Goal: Transaction & Acquisition: Purchase product/service

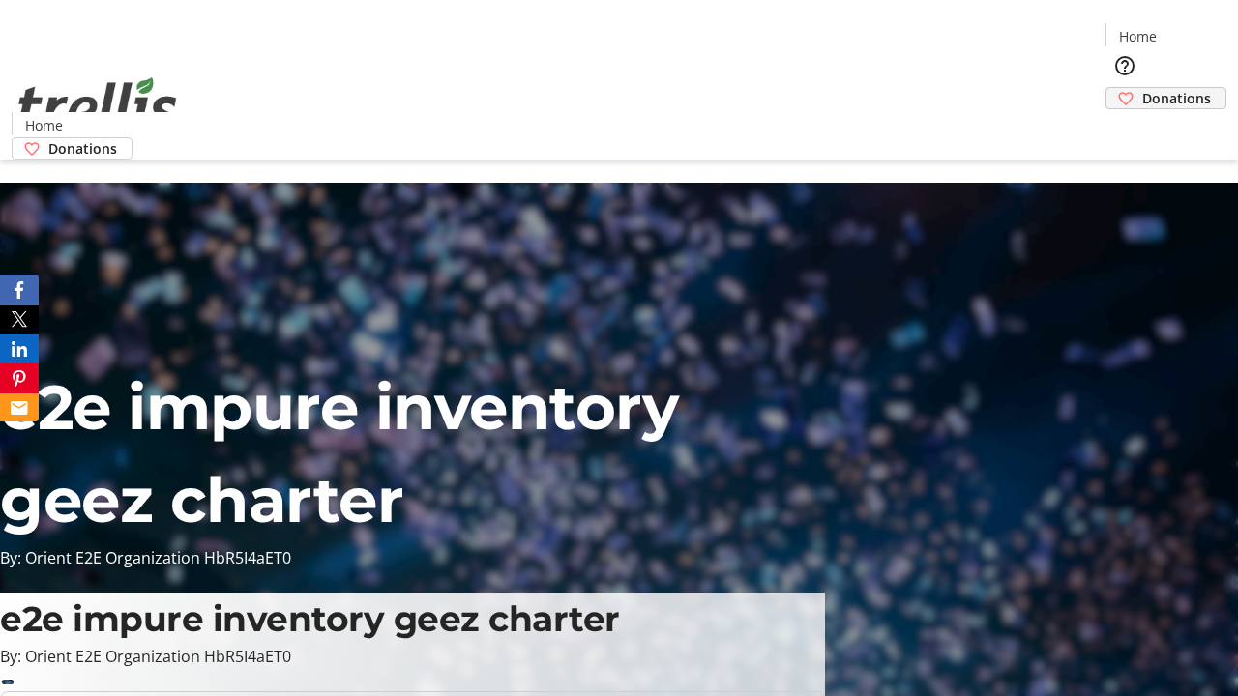
click at [1142, 88] on span "Donations" at bounding box center [1176, 98] width 69 height 20
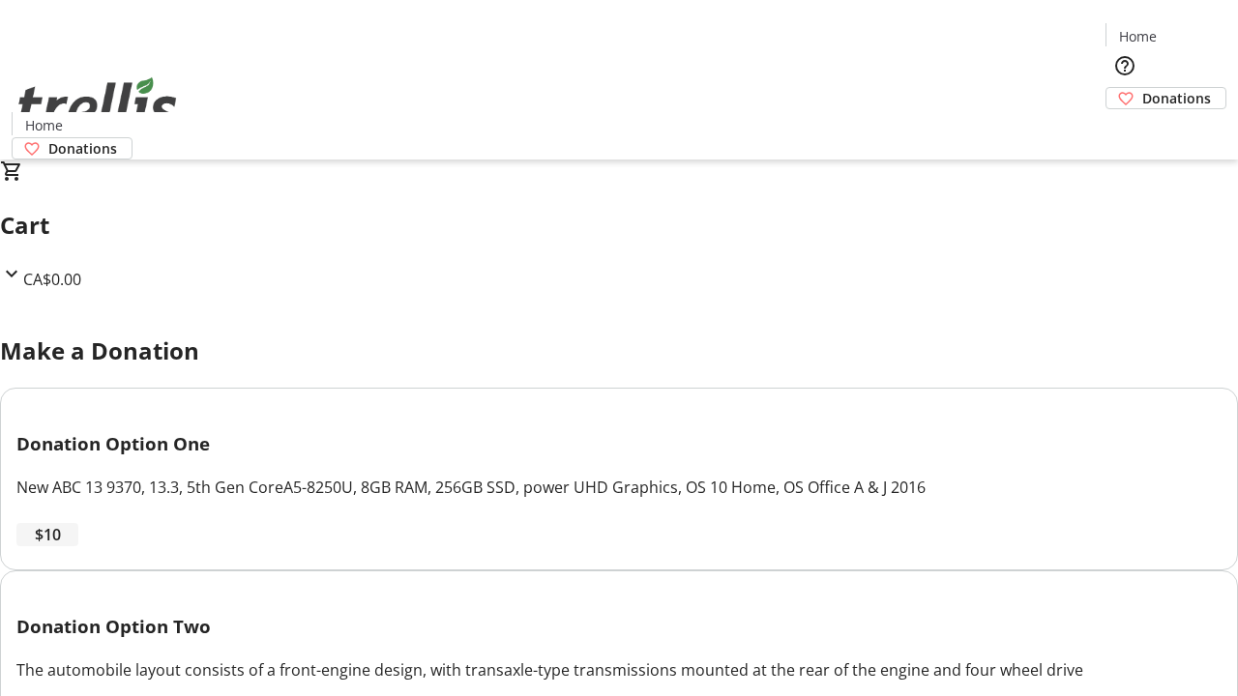
click at [61, 546] on span "$10" at bounding box center [48, 534] width 26 height 23
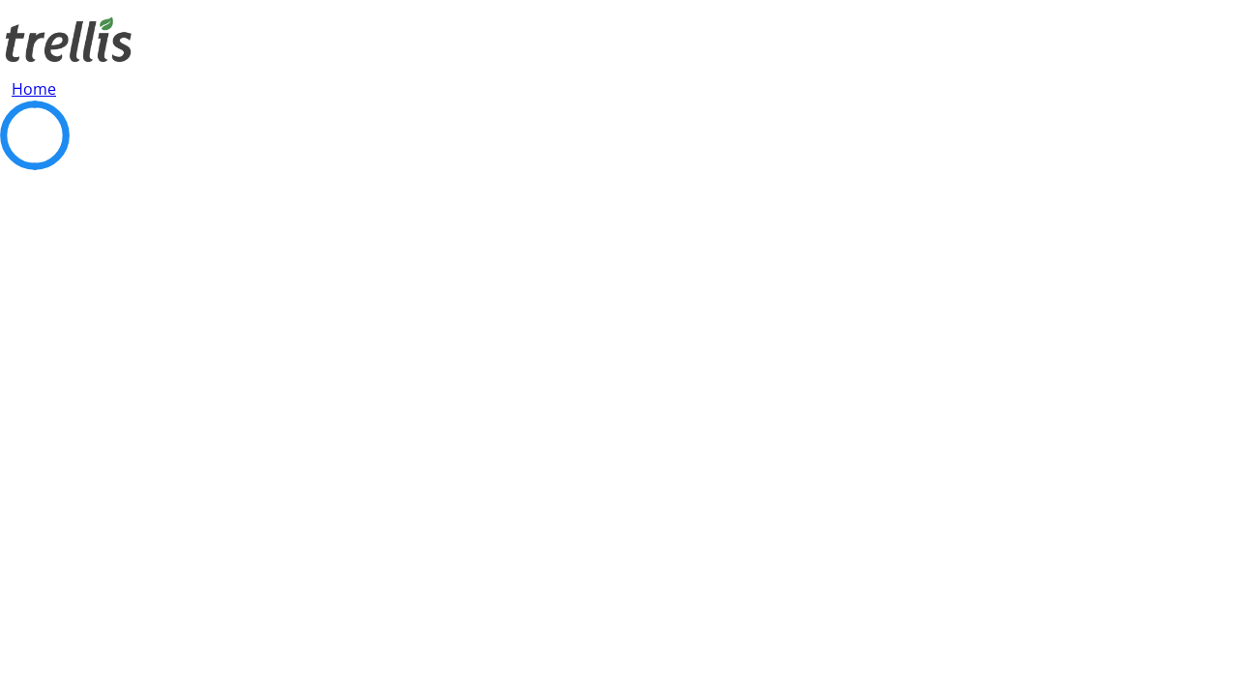
select select "CA"
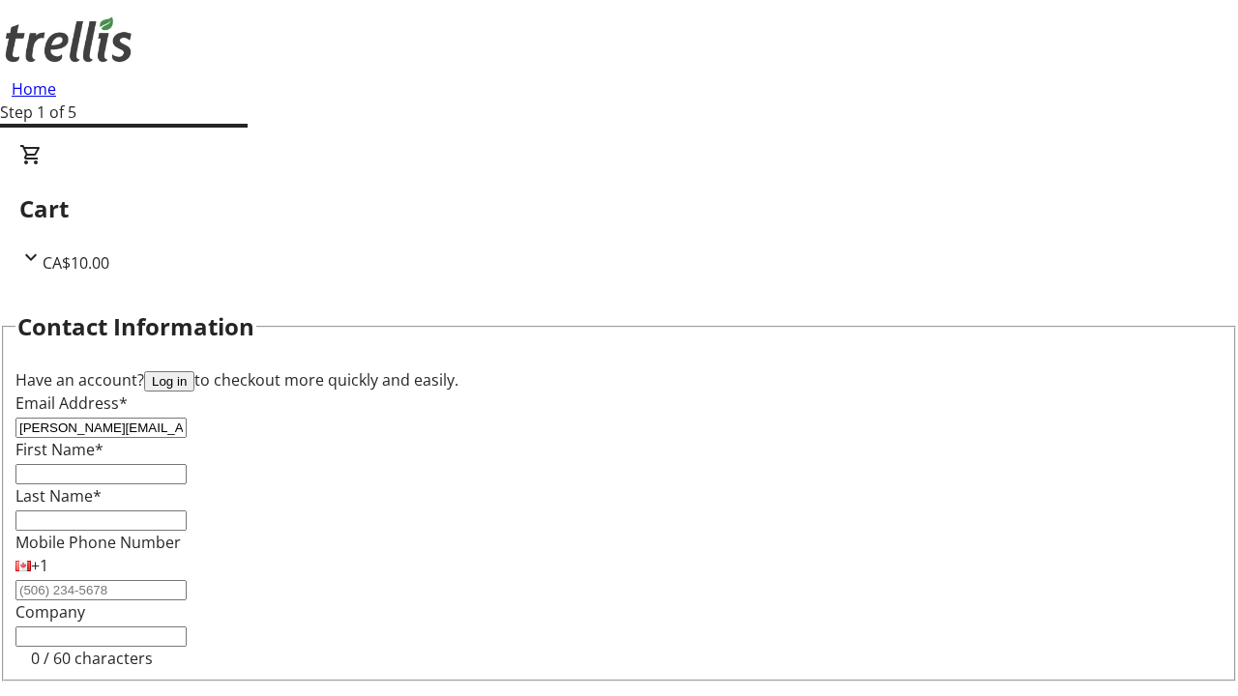
type input "[PERSON_NAME][EMAIL_ADDRESS][DOMAIN_NAME]"
type input "[PERSON_NAME]"
type input "[STREET_ADDRESS][PERSON_NAME]"
type input "Kelowna"
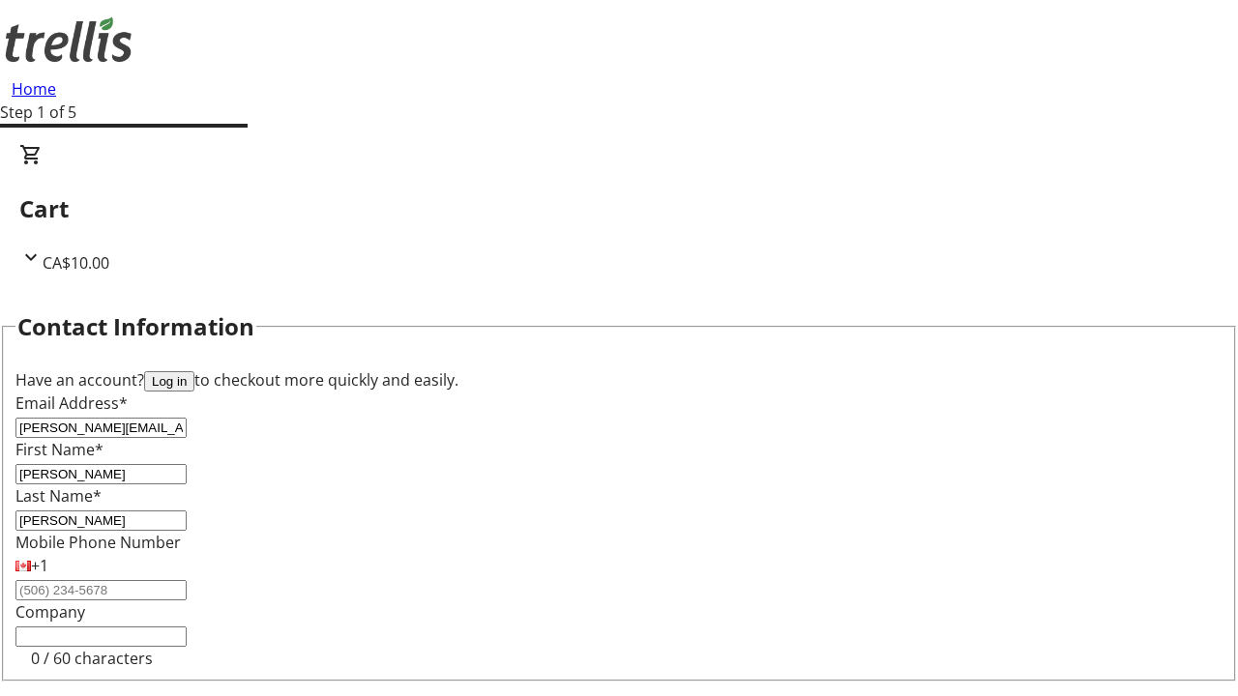
select select "BC"
type input "Kelowna"
type input "V1Y 0C2"
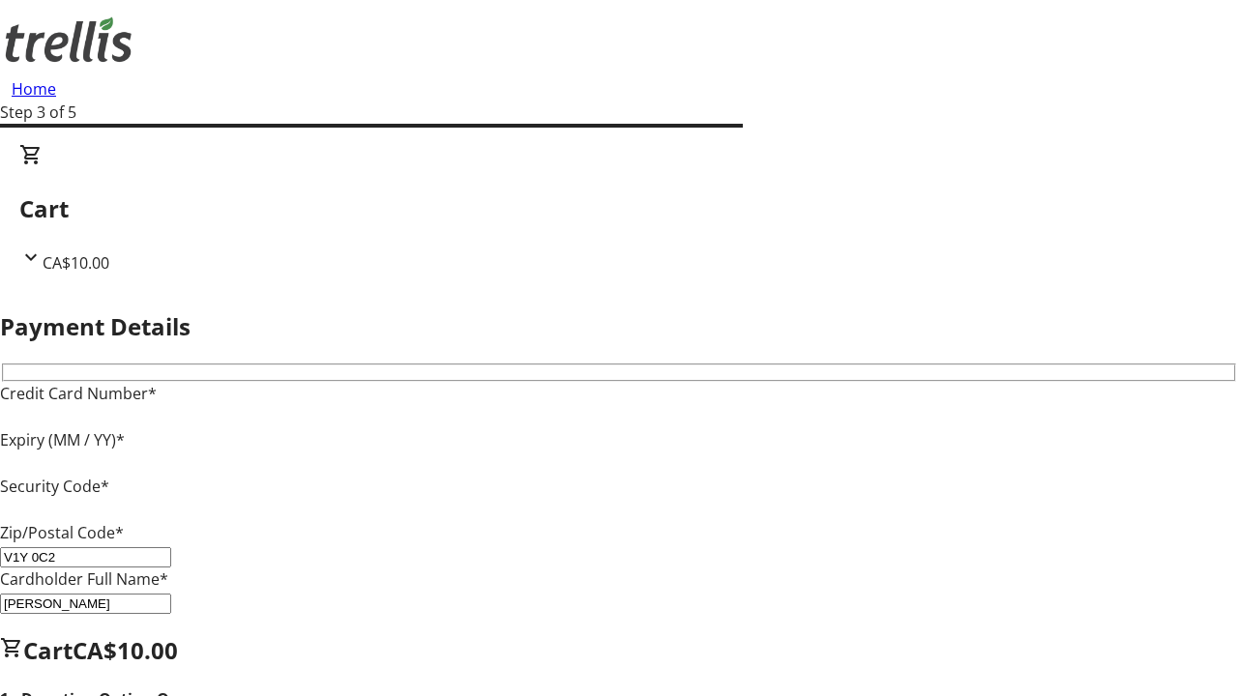
type input "V1Y 0C2"
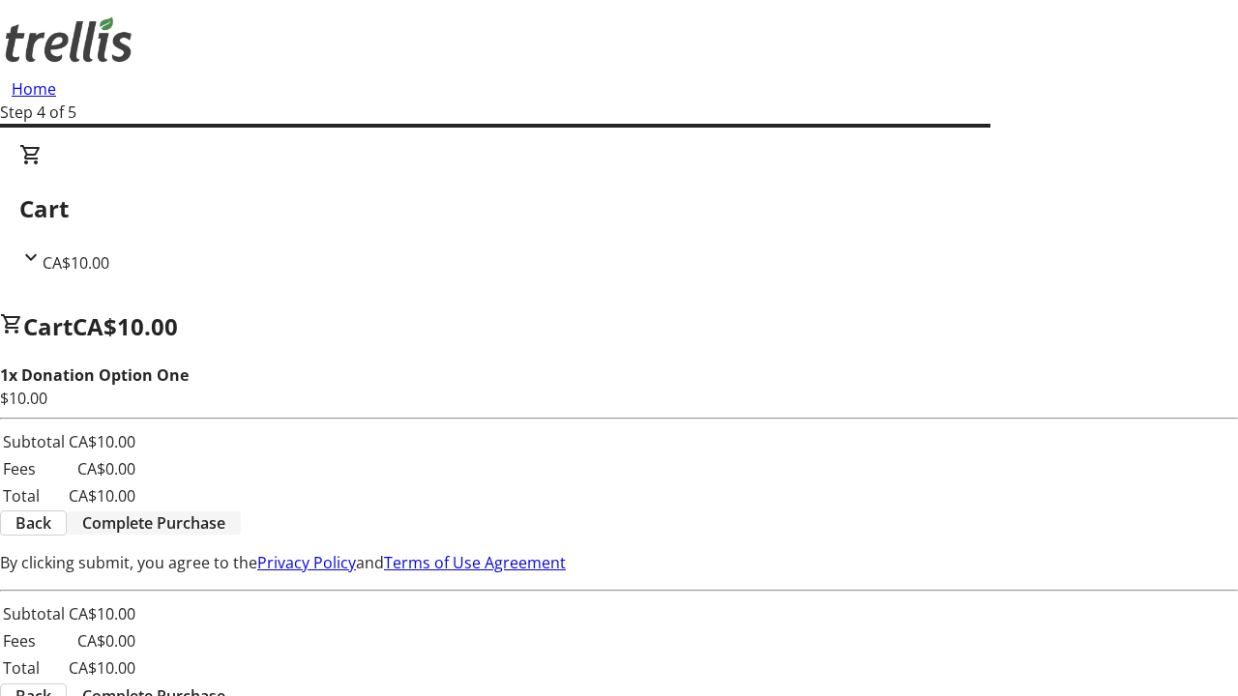
click at [225, 511] on span "Complete Purchase" at bounding box center [153, 522] width 143 height 23
